Goal: Information Seeking & Learning: Check status

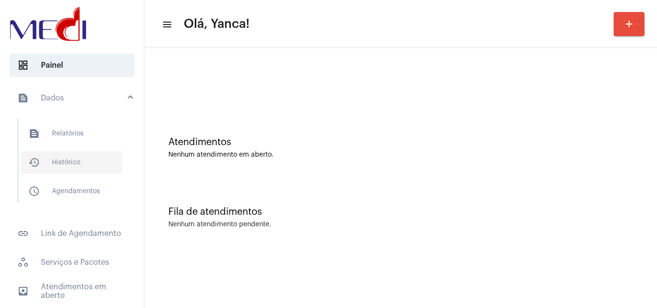
click at [91, 164] on span "history_outlined Histórico" at bounding box center [71, 162] width 101 height 23
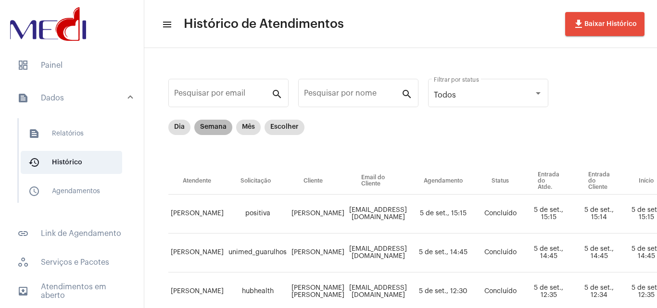
click at [215, 131] on mat-chip "Semana" at bounding box center [213, 127] width 38 height 15
click at [360, 99] on input "Pesquisar por nome" at bounding box center [352, 95] width 97 height 9
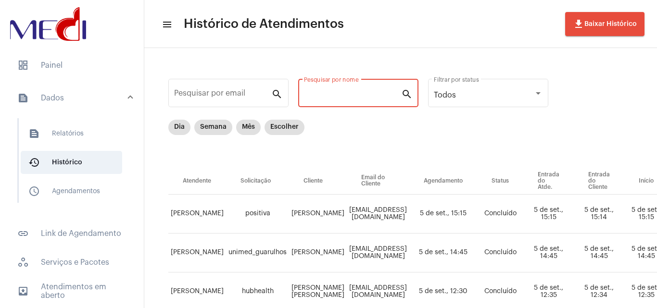
paste input "[PERSON_NAME] DE [PERSON_NAME]"
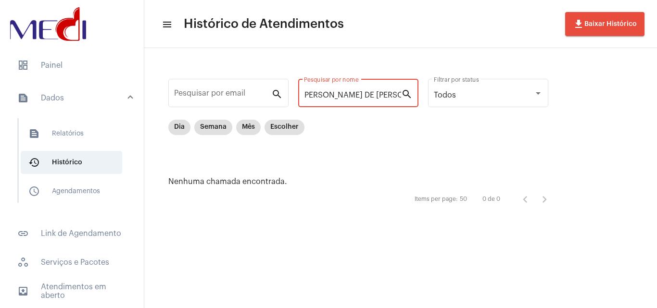
drag, startPoint x: 340, startPoint y: 93, endPoint x: 657, endPoint y: 72, distance: 317.2
click at [657, 72] on div "Pesquisar por email search [PERSON_NAME] DE [PERSON_NAME] por nome search Todos…" at bounding box center [400, 142] width 513 height 189
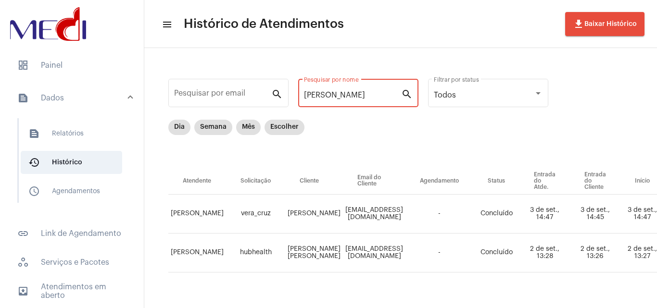
type input "[PERSON_NAME]"
drag, startPoint x: 294, startPoint y: 101, endPoint x: 228, endPoint y: 100, distance: 65.4
click at [228, 101] on div "Pesquisar por email search [PERSON_NAME] por nome search Todos Filtrar por stat…" at bounding box center [559, 186] width 810 height 256
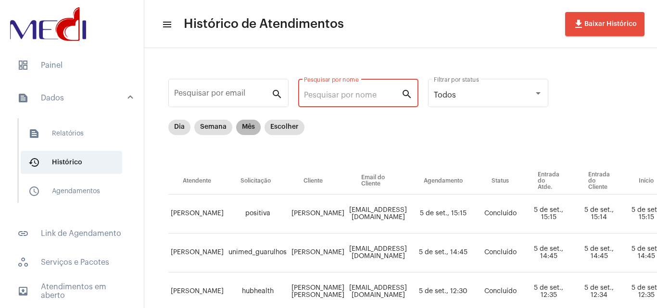
click at [245, 124] on mat-chip "Mês" at bounding box center [248, 127] width 25 height 15
click at [331, 96] on input "Pesquisar por nome" at bounding box center [352, 95] width 97 height 9
paste input "[PERSON_NAME] DE [PERSON_NAME]"
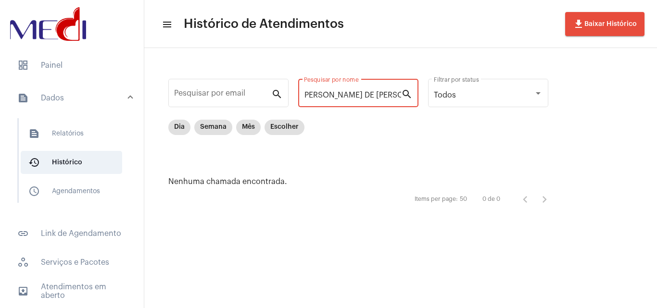
drag, startPoint x: 339, startPoint y: 93, endPoint x: 657, endPoint y: 101, distance: 317.6
click at [657, 101] on div "Pesquisar por email search [PERSON_NAME] DE [PERSON_NAME] por nome search Todos…" at bounding box center [400, 142] width 513 height 189
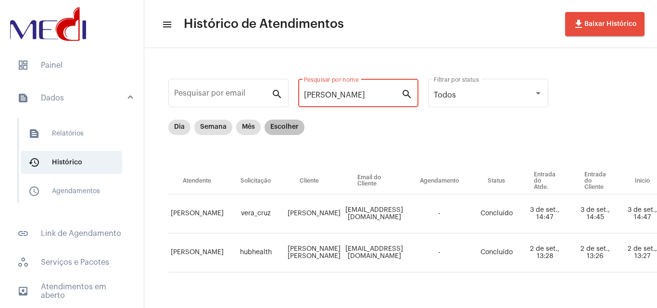
type input "[PERSON_NAME]"
click at [281, 124] on mat-chip "Escolher" at bounding box center [285, 127] width 40 height 15
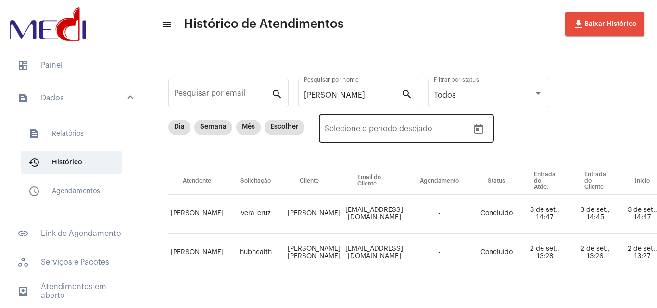
click at [479, 124] on icon "Open calendar" at bounding box center [479, 130] width 12 height 12
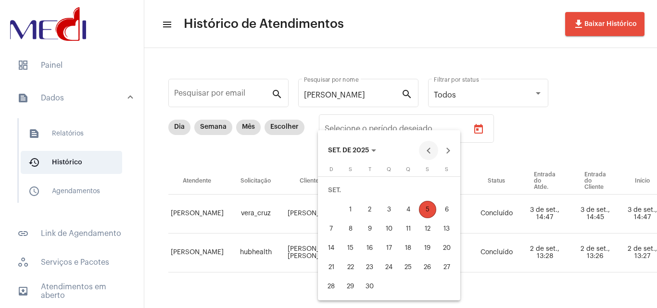
click at [430, 151] on button "Previous month" at bounding box center [428, 150] width 19 height 19
click at [430, 184] on div "1" at bounding box center [427, 190] width 17 height 17
type input "[DATE]"
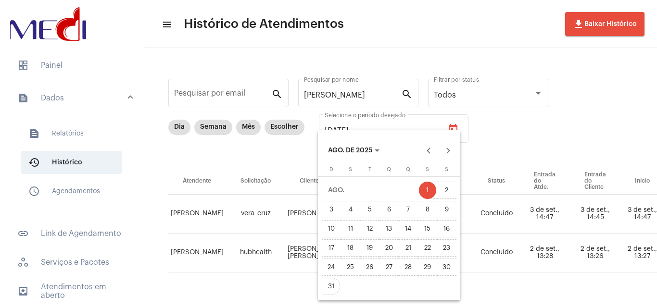
click at [332, 286] on div "31" at bounding box center [331, 286] width 17 height 17
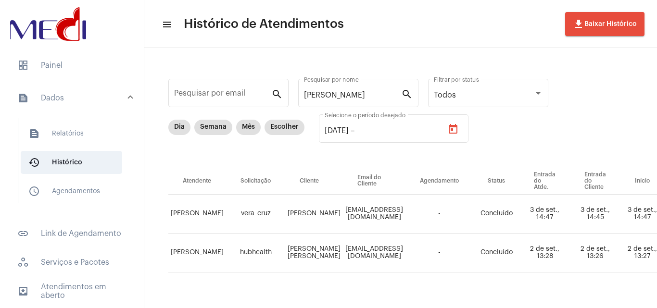
type input "[DATE]"
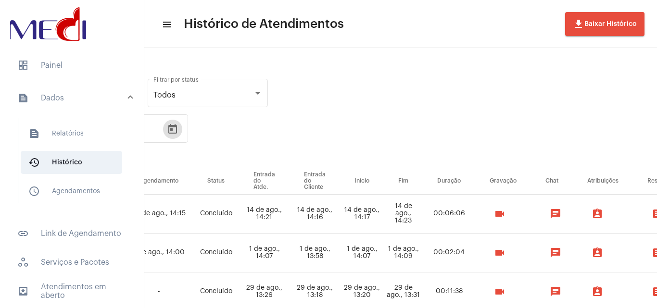
scroll to position [0, 280]
click at [510, 290] on button "videocam" at bounding box center [500, 291] width 19 height 19
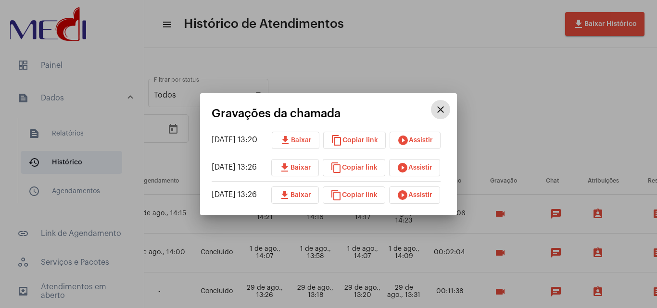
click at [422, 139] on span "play_circle_filled Assistir" at bounding box center [415, 140] width 36 height 7
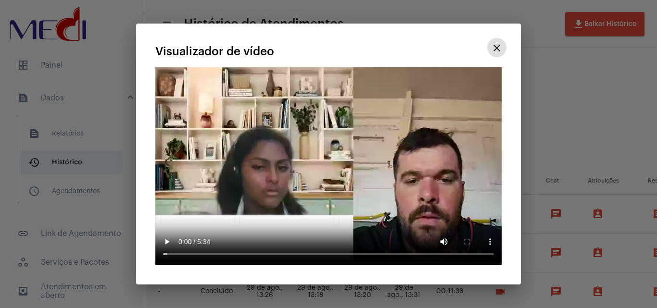
click at [495, 47] on mat-icon "close" at bounding box center [497, 48] width 12 height 12
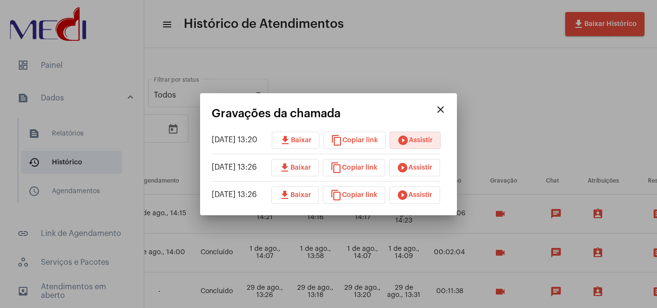
click at [310, 144] on button "download Baixar" at bounding box center [296, 140] width 48 height 17
click at [402, 172] on button "play_circle_filled Assistir" at bounding box center [414, 167] width 51 height 17
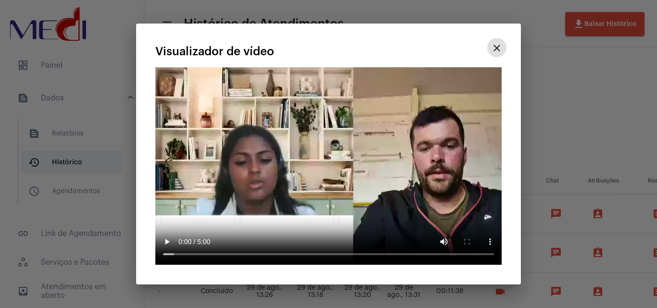
click at [498, 48] on mat-icon "close" at bounding box center [497, 48] width 12 height 12
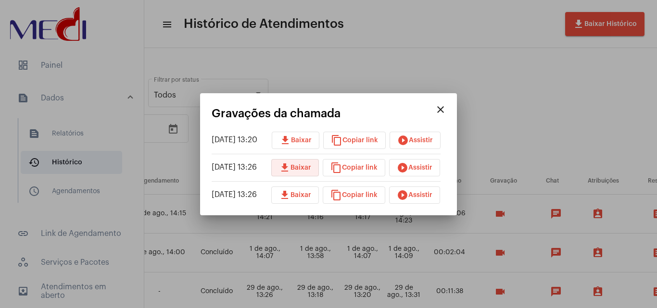
click at [308, 175] on button "download Baixar" at bounding box center [295, 167] width 48 height 17
click at [302, 192] on span "download Baixar" at bounding box center [295, 195] width 32 height 7
click at [440, 189] on button "play_circle_filled Assistir" at bounding box center [414, 195] width 51 height 17
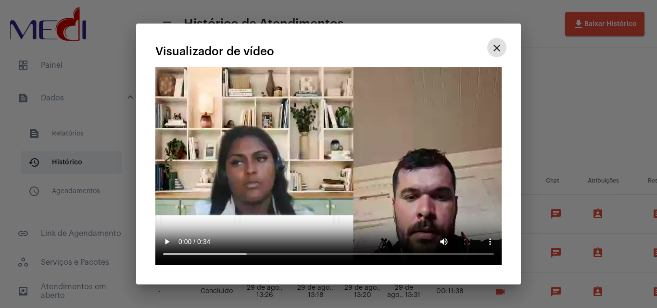
click at [499, 46] on mat-icon "close" at bounding box center [497, 48] width 12 height 12
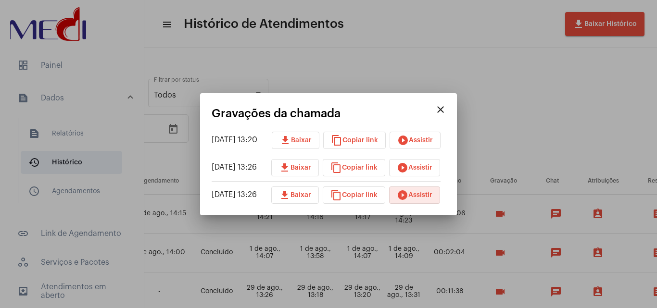
click at [578, 32] on div at bounding box center [328, 154] width 657 height 308
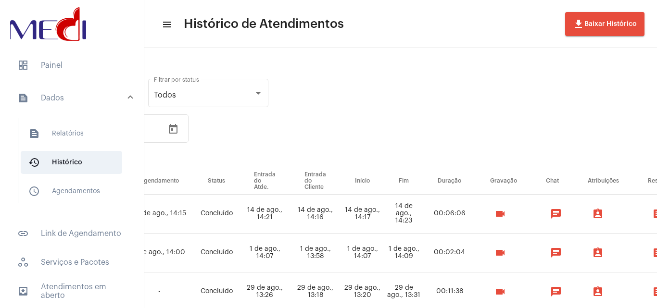
scroll to position [0, 280]
click at [94, 65] on span "dashboard Painel" at bounding box center [72, 65] width 125 height 23
